Goal: Task Accomplishment & Management: Manage account settings

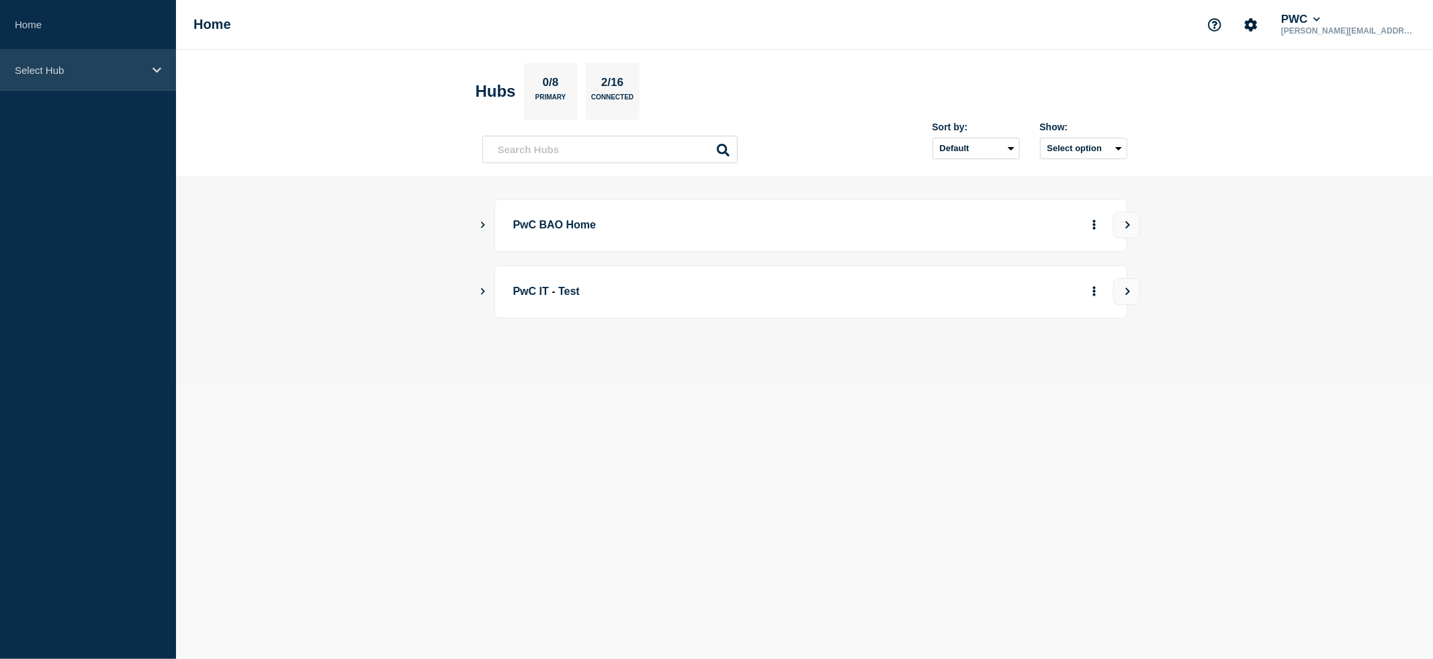
click at [156, 71] on icon at bounding box center [156, 69] width 9 height 5
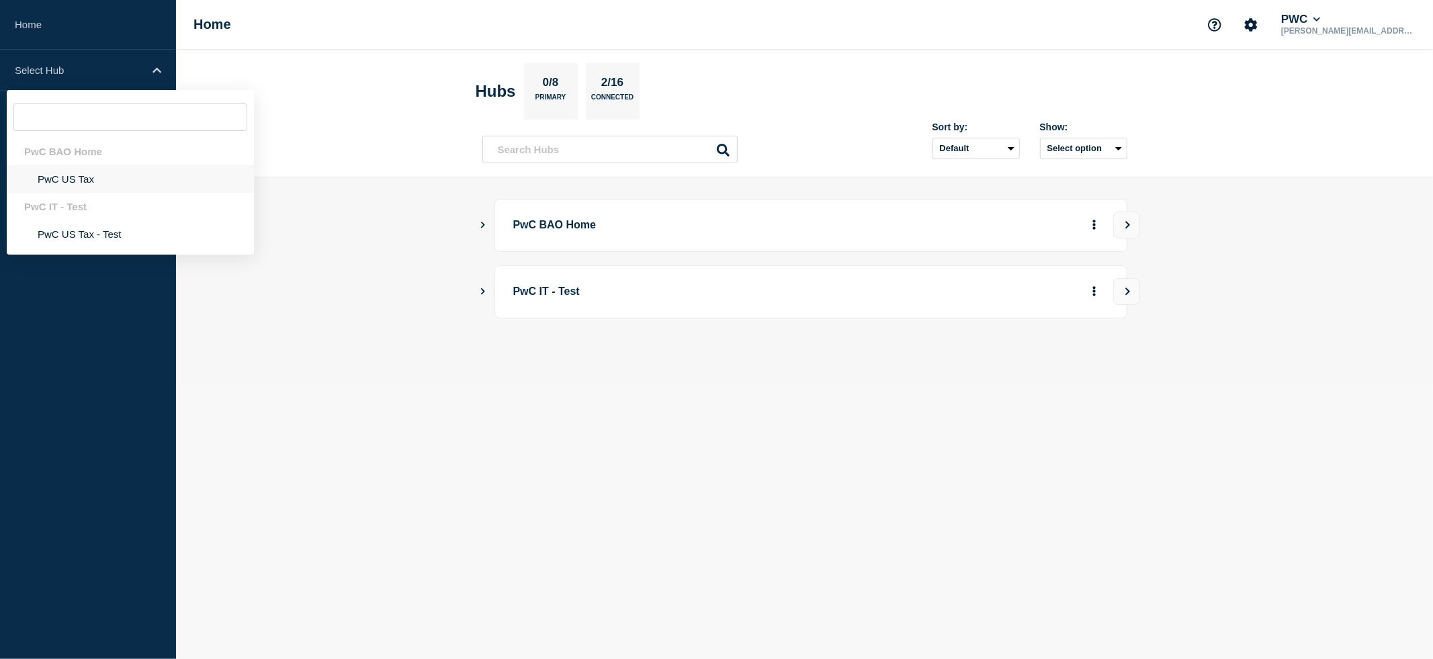
click at [68, 191] on li "PwC US Tax" at bounding box center [130, 179] width 247 height 28
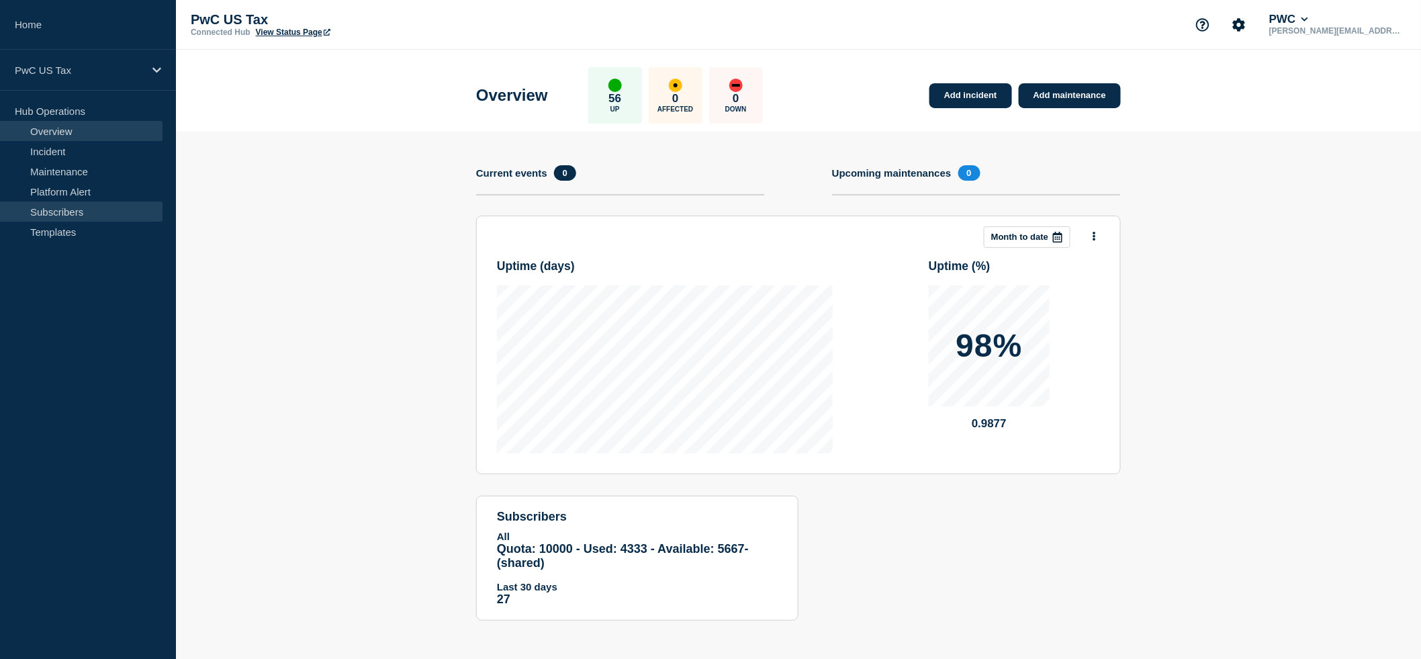
click at [65, 207] on link "Subscribers" at bounding box center [81, 211] width 163 height 20
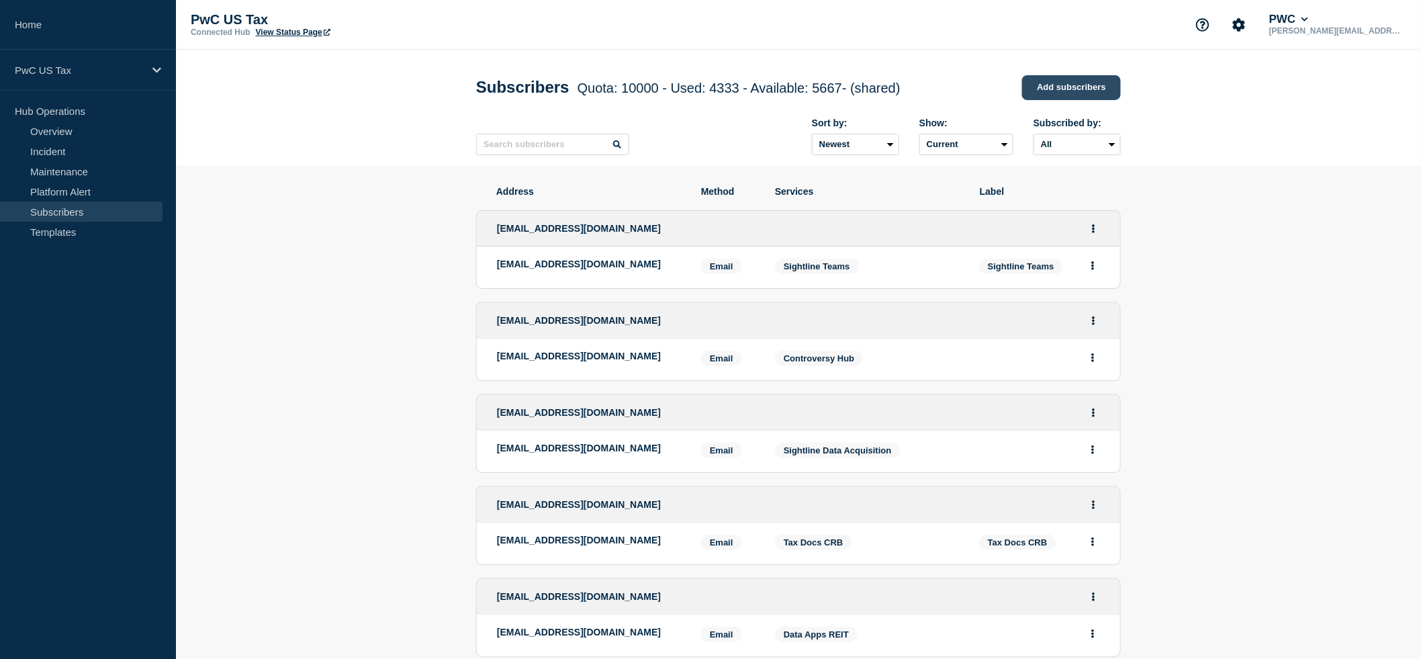
click at [1062, 87] on link "Add subscribers" at bounding box center [1071, 87] width 99 height 25
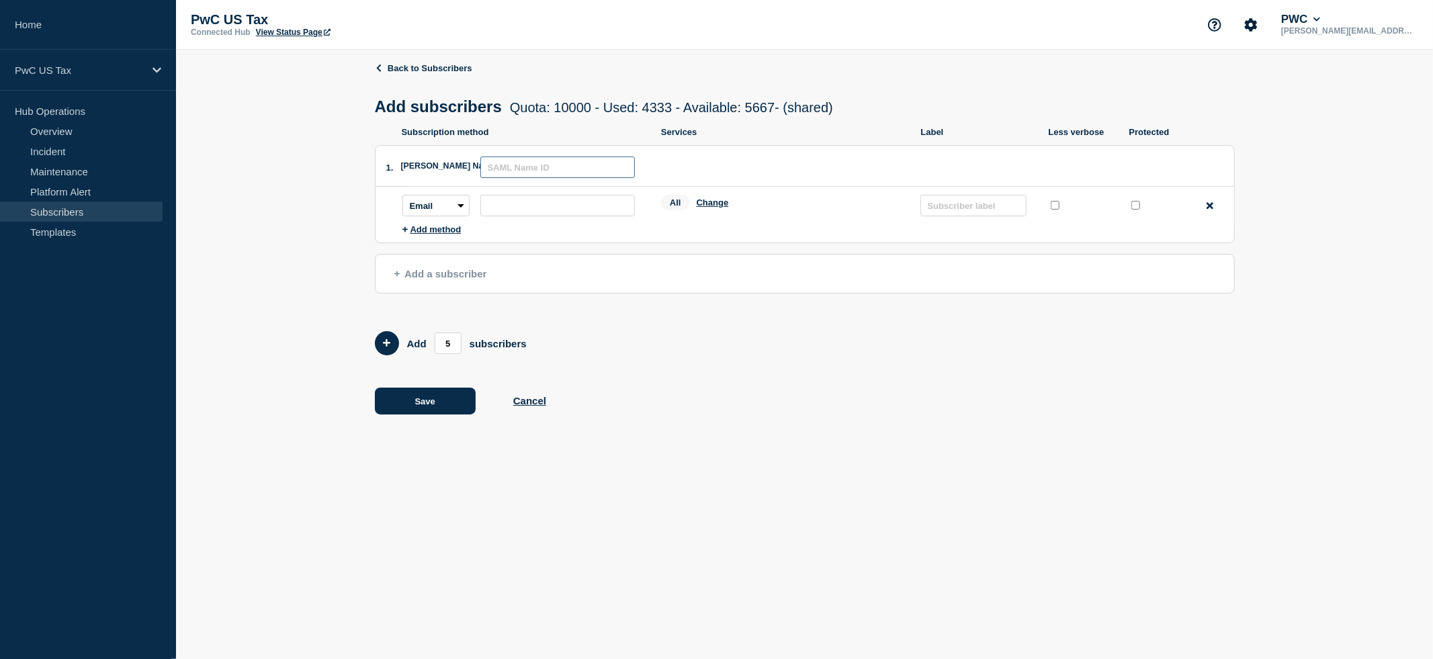
click at [547, 173] on input "text" at bounding box center [557, 166] width 154 height 21
